Goal: Information Seeking & Learning: Find specific fact

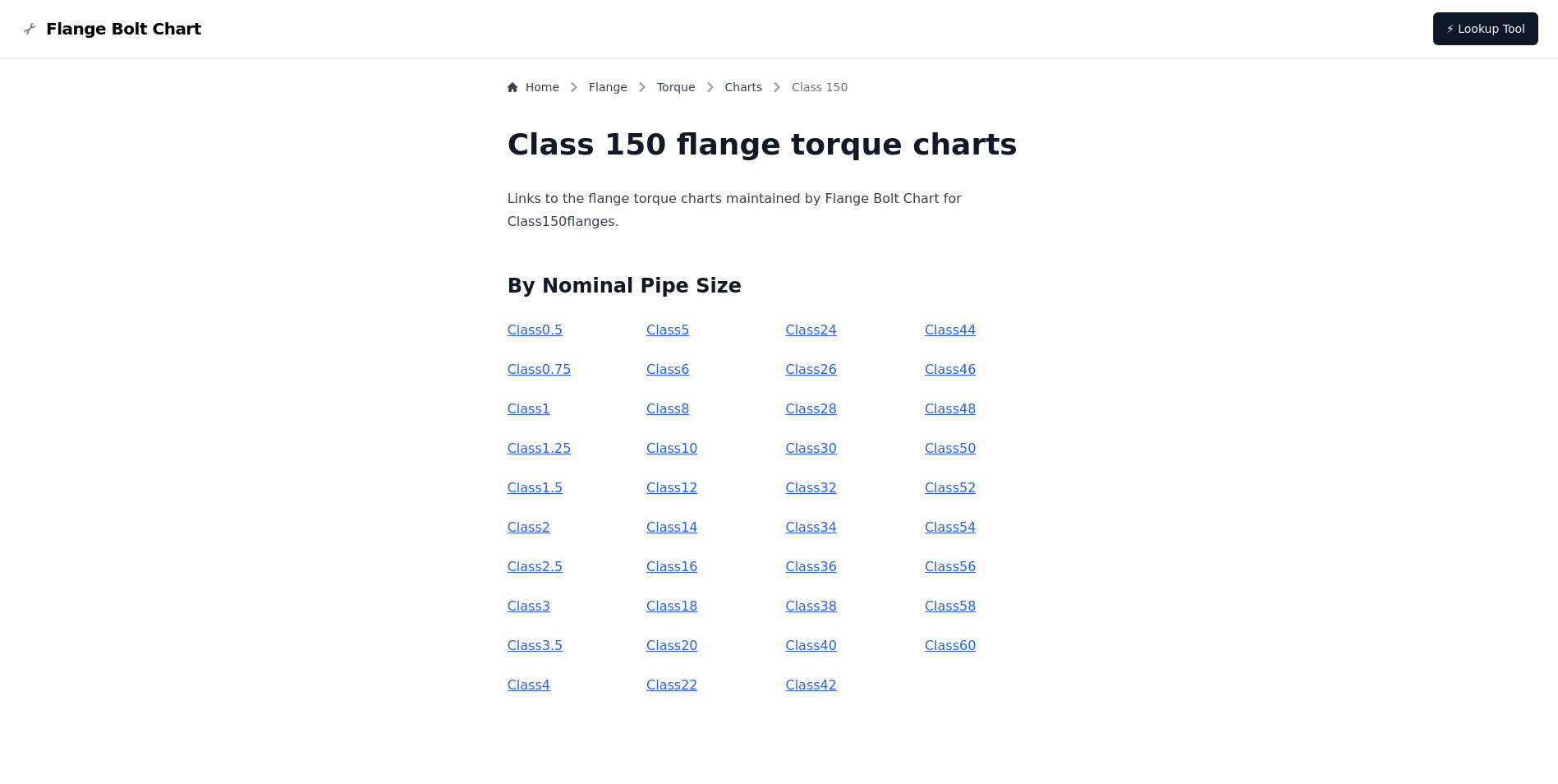
click at [550, 415] on link "Class 1" at bounding box center [529, 409] width 43 height 16
